Goal: Navigation & Orientation: Find specific page/section

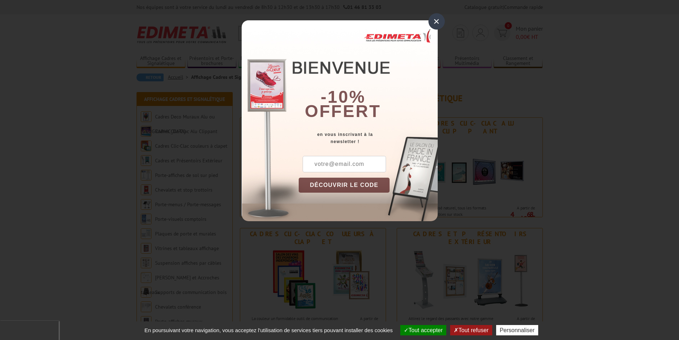
click at [440, 26] on div "×" at bounding box center [436, 21] width 16 height 16
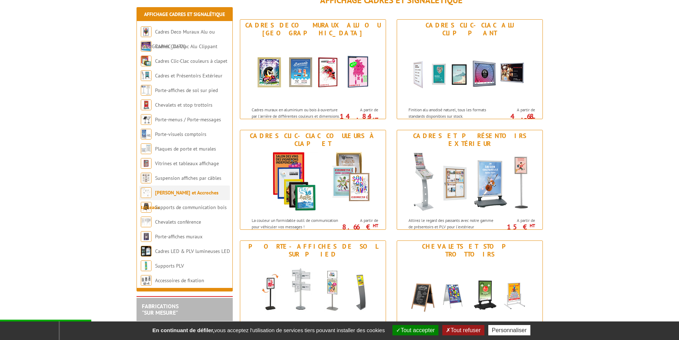
scroll to position [107, 0]
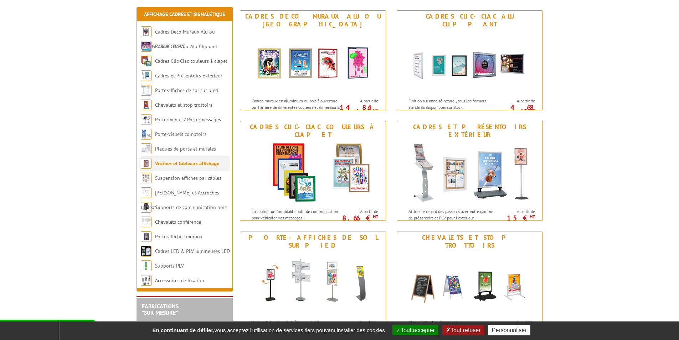
click at [159, 164] on link "Vitrines et tableaux affichage" at bounding box center [187, 163] width 64 height 6
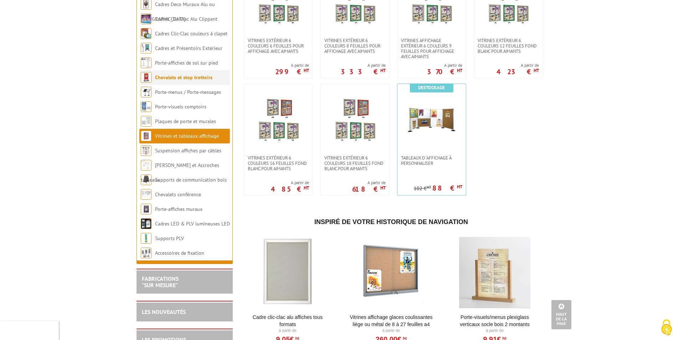
scroll to position [641, 0]
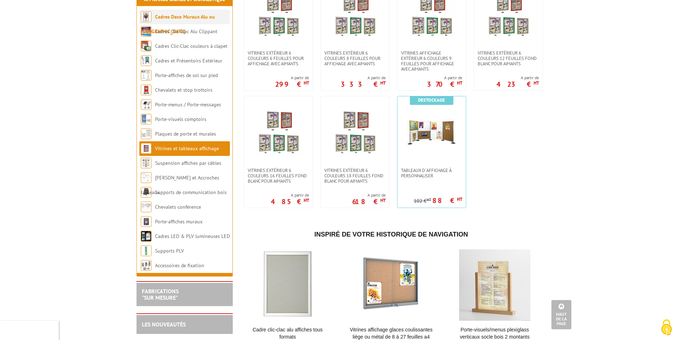
click at [167, 23] on link "Cadres Deco Muraux Alu ou [GEOGRAPHIC_DATA]" at bounding box center [178, 24] width 74 height 21
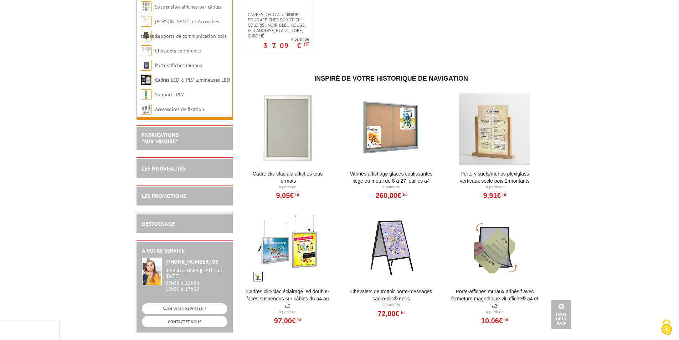
scroll to position [1033, 0]
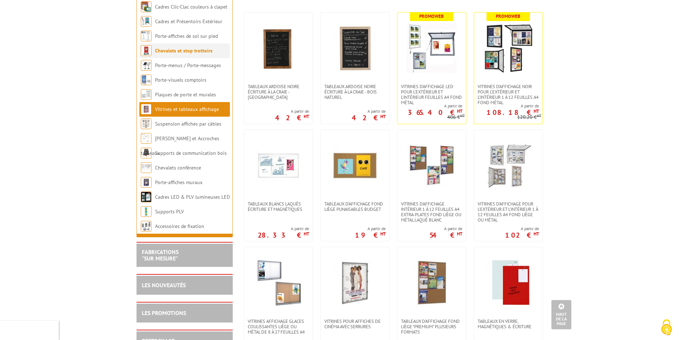
scroll to position [71, 0]
